Goal: Use online tool/utility: Utilize a website feature to perform a specific function

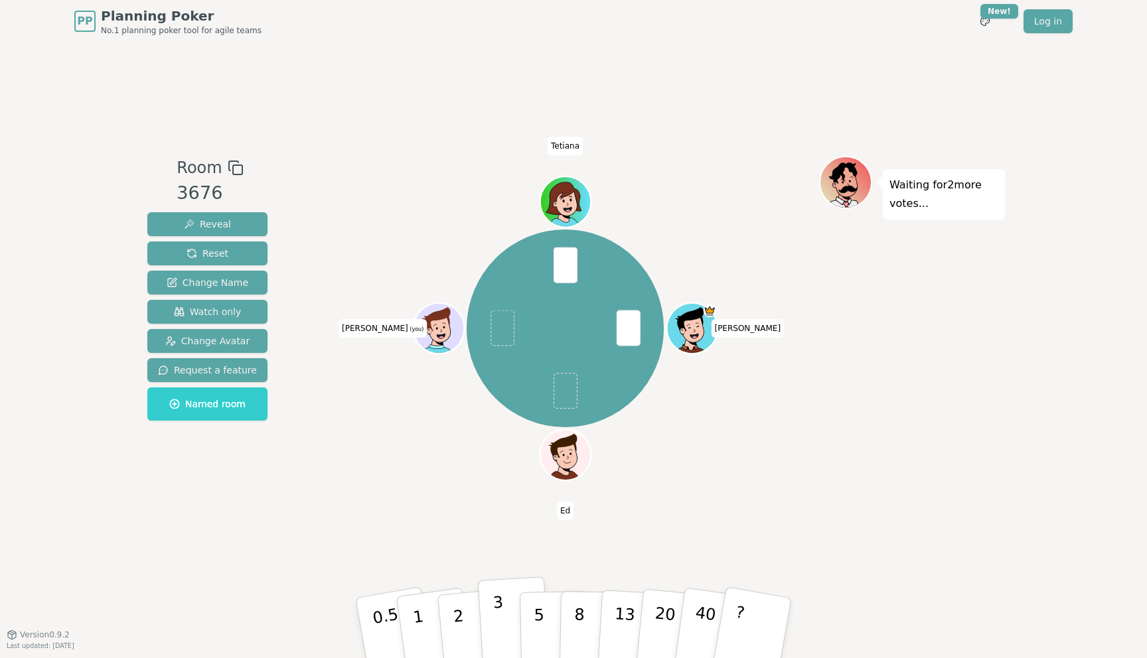
click at [500, 607] on p "3" at bounding box center [499, 629] width 15 height 72
click at [463, 621] on button "2" at bounding box center [474, 629] width 76 height 106
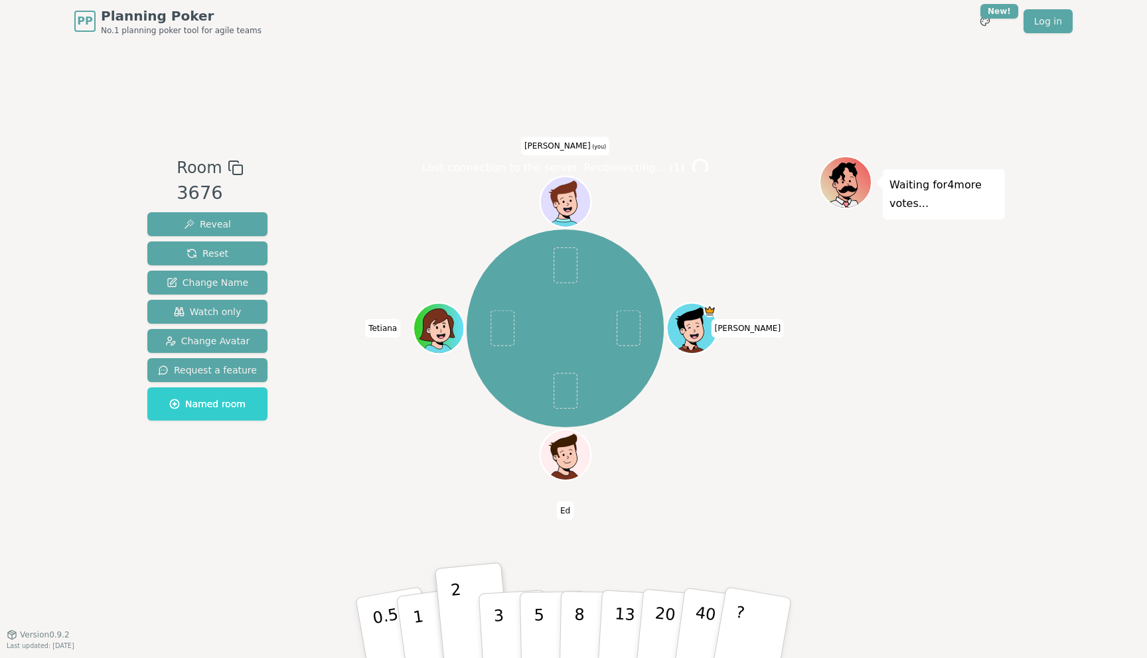
drag, startPoint x: 492, startPoint y: 608, endPoint x: 649, endPoint y: 224, distance: 414.4
click at [627, 258] on div "Room 3676 Reveal Reset Change Name Watch only Change Avatar Request a feature N…" at bounding box center [573, 338] width 863 height 365
click at [501, 625] on p "3" at bounding box center [499, 629] width 15 height 72
click at [536, 626] on p "5" at bounding box center [539, 629] width 11 height 72
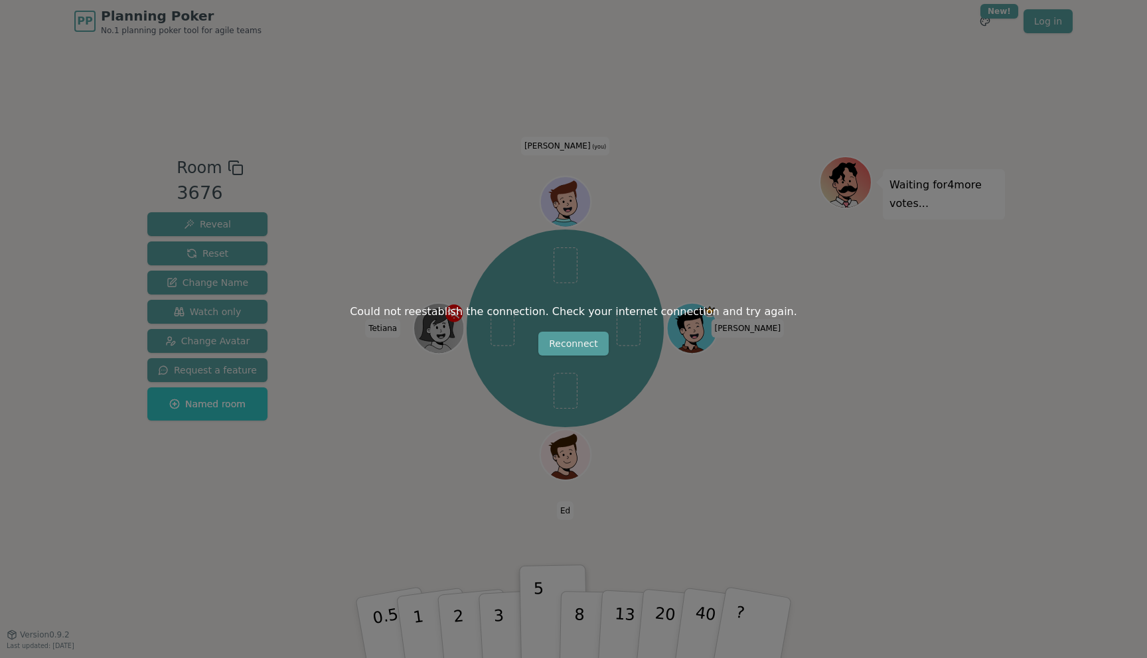
click at [584, 347] on button "Reconnect" at bounding box center [573, 344] width 70 height 24
click at [581, 342] on button "Reconnect" at bounding box center [573, 344] width 70 height 24
